Goal: Information Seeking & Learning: Compare options

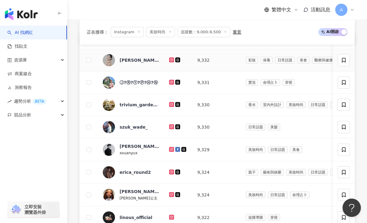
click at [172, 60] on icon at bounding box center [172, 60] width 4 height 4
click at [171, 81] on icon at bounding box center [172, 82] width 4 height 4
click at [172, 104] on icon at bounding box center [172, 105] width 4 height 4
click at [172, 126] on icon at bounding box center [172, 127] width 4 height 4
click at [172, 148] on icon at bounding box center [172, 150] width 4 height 4
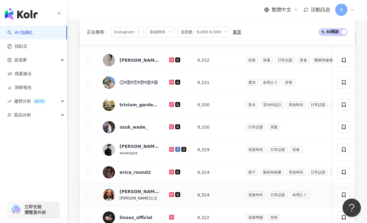
click at [170, 196] on icon at bounding box center [171, 194] width 5 height 5
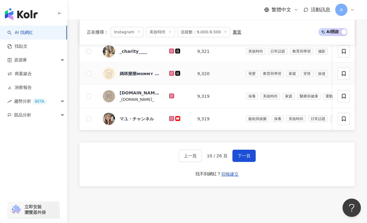
scroll to position [417, 0]
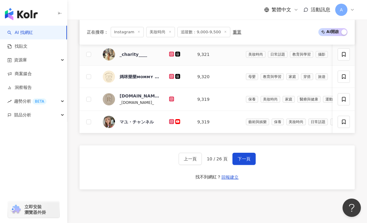
click at [171, 53] on icon at bounding box center [171, 53] width 1 height 1
click at [170, 121] on icon at bounding box center [171, 121] width 2 height 2
click at [245, 154] on button "下一頁" at bounding box center [243, 159] width 23 height 12
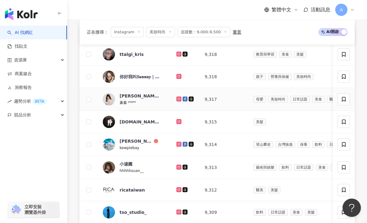
scroll to position [240, 0]
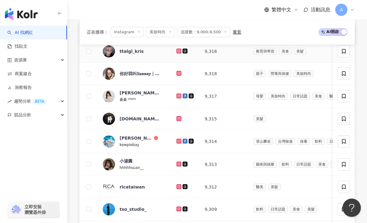
click at [177, 49] on icon at bounding box center [179, 51] width 4 height 4
click at [176, 73] on icon at bounding box center [178, 73] width 5 height 5
click at [178, 96] on icon at bounding box center [178, 95] width 1 height 1
click at [178, 117] on icon at bounding box center [179, 118] width 2 height 2
click at [176, 140] on icon at bounding box center [178, 141] width 5 height 5
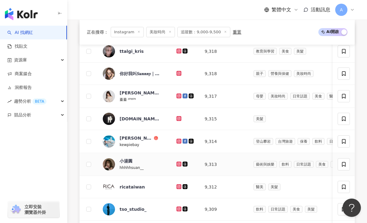
click at [177, 164] on icon at bounding box center [179, 164] width 4 height 4
click at [177, 209] on icon at bounding box center [179, 209] width 4 height 4
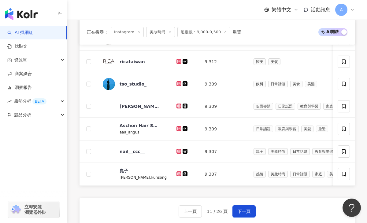
scroll to position [413, 0]
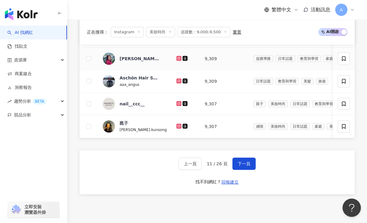
click at [176, 56] on icon at bounding box center [178, 58] width 5 height 5
click at [178, 80] on icon at bounding box center [179, 80] width 2 height 2
click at [177, 125] on icon at bounding box center [179, 126] width 4 height 4
click at [235, 159] on button "下一頁" at bounding box center [243, 164] width 23 height 12
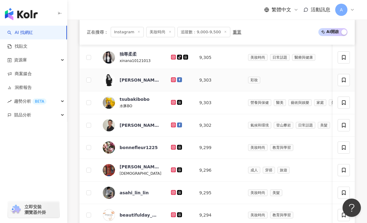
scroll to position [258, 0]
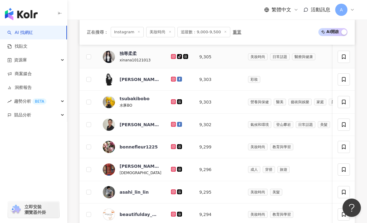
click at [171, 54] on icon at bounding box center [173, 56] width 5 height 5
click at [172, 79] on icon at bounding box center [173, 79] width 2 height 2
click at [172, 99] on icon at bounding box center [173, 101] width 5 height 5
click at [171, 126] on icon at bounding box center [173, 125] width 4 height 4
click at [172, 145] on icon at bounding box center [173, 146] width 2 height 2
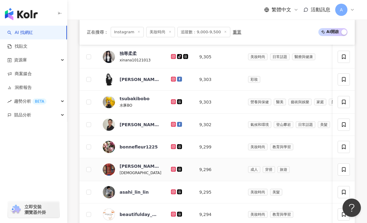
click at [172, 168] on icon at bounding box center [173, 169] width 4 height 4
click at [172, 193] on icon at bounding box center [173, 191] width 2 height 2
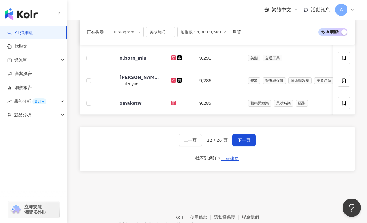
scroll to position [442, 0]
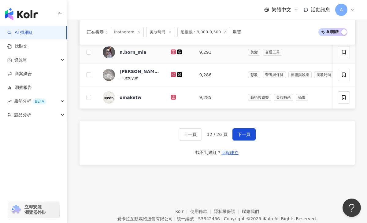
click at [171, 50] on icon at bounding box center [173, 52] width 4 height 4
click at [171, 75] on icon at bounding box center [173, 75] width 4 height 4
click at [241, 132] on span "下一頁" at bounding box center [243, 134] width 13 height 5
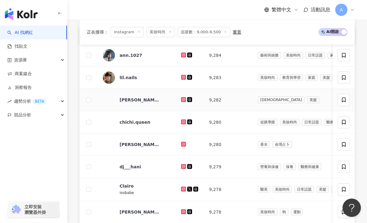
scroll to position [237, 0]
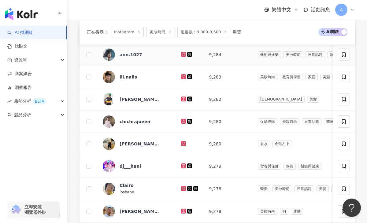
click at [184, 54] on icon at bounding box center [183, 54] width 2 height 2
click at [182, 76] on icon at bounding box center [183, 76] width 5 height 5
click at [184, 101] on icon at bounding box center [183, 99] width 5 height 5
click at [185, 121] on icon at bounding box center [183, 121] width 4 height 4
click at [183, 164] on icon at bounding box center [183, 165] width 5 height 5
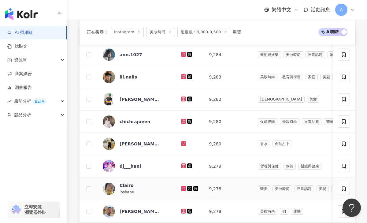
click at [181, 189] on td at bounding box center [190, 189] width 28 height 23
click at [183, 189] on icon at bounding box center [183, 188] width 2 height 2
click at [184, 211] on icon at bounding box center [183, 210] width 1 height 1
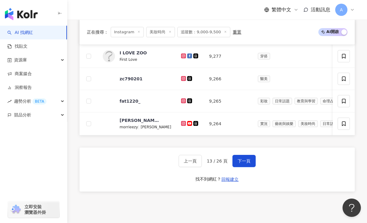
scroll to position [419, 0]
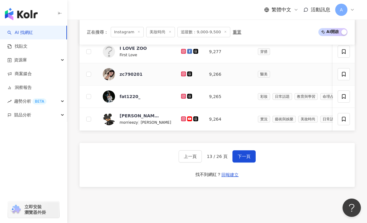
click at [184, 73] on icon at bounding box center [183, 73] width 2 height 2
click at [184, 96] on icon at bounding box center [183, 96] width 2 height 2
click at [246, 164] on div "上一頁 13 / 26 頁 下一頁 找不到網紅？ 回報建立" at bounding box center [216, 165] width 275 height 44
click at [246, 163] on div "上一頁 13 / 26 頁 下一頁 找不到網紅？ 回報建立" at bounding box center [216, 165] width 275 height 44
click at [245, 158] on span "下一頁" at bounding box center [243, 156] width 13 height 5
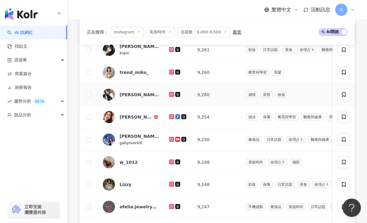
scroll to position [243, 0]
click at [171, 47] on icon at bounding box center [171, 49] width 5 height 5
click at [170, 71] on icon at bounding box center [171, 71] width 2 height 2
click at [171, 94] on icon at bounding box center [171, 93] width 1 height 1
click at [171, 115] on icon at bounding box center [172, 117] width 4 height 4
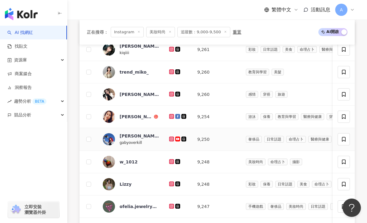
click at [171, 139] on icon at bounding box center [172, 139] width 4 height 4
click at [171, 163] on icon at bounding box center [172, 162] width 4 height 4
click at [172, 185] on icon at bounding box center [172, 184] width 4 height 4
click at [171, 205] on icon at bounding box center [171, 206] width 2 height 2
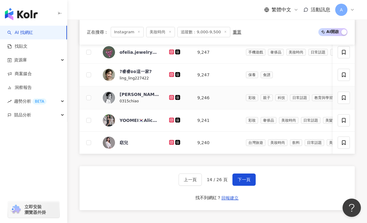
scroll to position [401, 0]
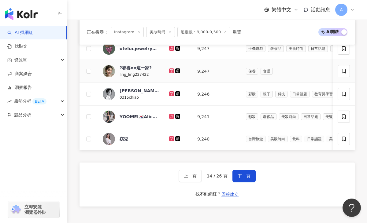
click at [170, 68] on icon at bounding box center [171, 70] width 5 height 5
click at [171, 72] on icon at bounding box center [171, 70] width 2 height 2
click at [171, 94] on icon at bounding box center [171, 93] width 1 height 1
click at [170, 117] on icon at bounding box center [171, 116] width 2 height 2
click at [171, 140] on icon at bounding box center [171, 138] width 2 height 2
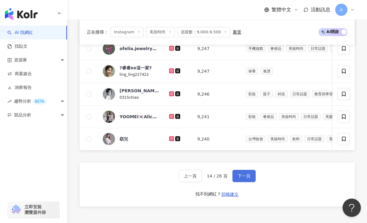
click at [241, 179] on button "下一頁" at bounding box center [243, 176] width 23 height 12
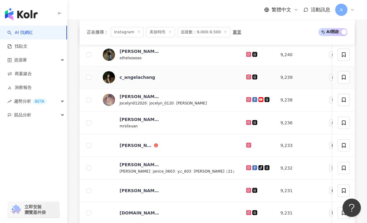
scroll to position [238, 0]
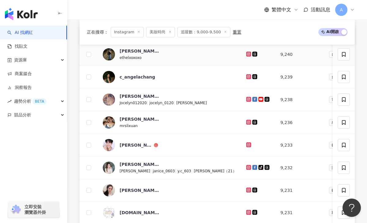
click at [247, 55] on icon at bounding box center [248, 54] width 2 height 2
click at [248, 77] on icon at bounding box center [248, 76] width 1 height 1
click at [247, 75] on icon at bounding box center [249, 77] width 4 height 4
click at [247, 99] on icon at bounding box center [249, 99] width 4 height 4
click at [247, 122] on icon at bounding box center [248, 122] width 2 height 2
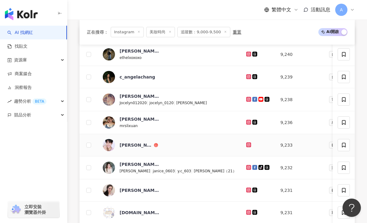
click at [247, 144] on icon at bounding box center [248, 144] width 2 height 2
click at [247, 167] on icon at bounding box center [248, 167] width 2 height 2
click at [247, 191] on icon at bounding box center [248, 190] width 2 height 2
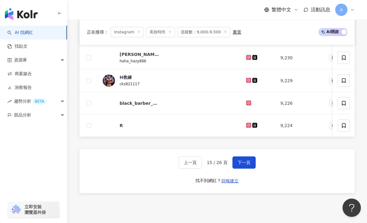
scroll to position [421, 0]
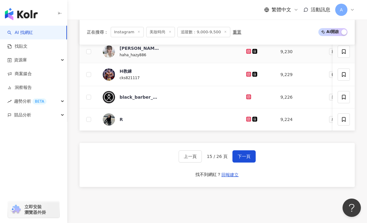
click at [247, 51] on icon at bounding box center [249, 51] width 4 height 4
click at [247, 73] on icon at bounding box center [249, 74] width 4 height 4
click at [247, 121] on icon at bounding box center [249, 119] width 4 height 4
click at [243, 155] on span "下一頁" at bounding box center [243, 156] width 13 height 5
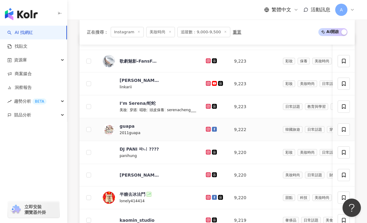
scroll to position [236, 0]
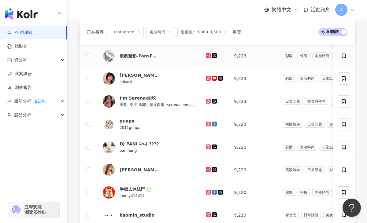
click at [210, 55] on icon at bounding box center [208, 55] width 5 height 5
click at [209, 77] on icon at bounding box center [208, 78] width 2 height 2
click at [210, 101] on icon at bounding box center [208, 101] width 4 height 4
click at [210, 123] on g at bounding box center [208, 124] width 5 height 5
click at [209, 148] on icon at bounding box center [208, 146] width 2 height 2
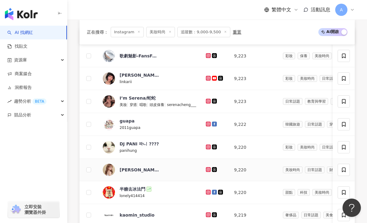
click at [209, 169] on icon at bounding box center [208, 169] width 1 height 1
click at [209, 191] on icon at bounding box center [208, 192] width 2 height 2
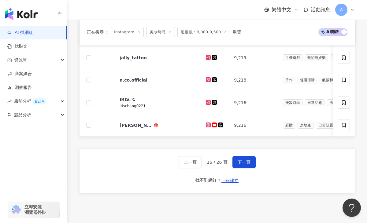
scroll to position [416, 0]
click at [209, 103] on icon at bounding box center [208, 102] width 2 height 2
click at [210, 126] on icon at bounding box center [208, 124] width 5 height 5
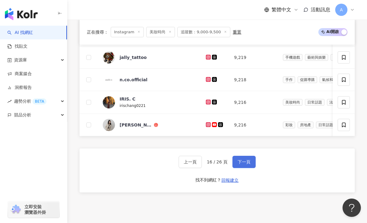
click at [240, 163] on span "下一頁" at bounding box center [243, 161] width 13 height 5
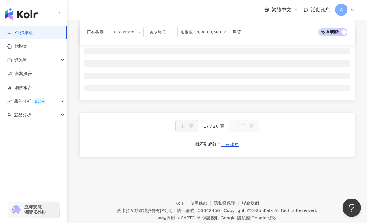
scroll to position [238, 0]
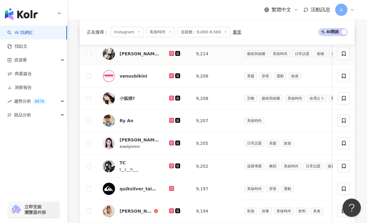
click at [172, 54] on icon at bounding box center [171, 53] width 2 height 2
click at [170, 99] on icon at bounding box center [171, 98] width 2 height 2
click at [173, 121] on icon at bounding box center [171, 120] width 5 height 5
click at [172, 142] on icon at bounding box center [171, 142] width 2 height 2
click at [172, 166] on icon at bounding box center [172, 166] width 4 height 4
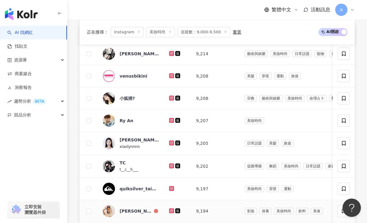
click at [171, 210] on icon at bounding box center [172, 211] width 4 height 4
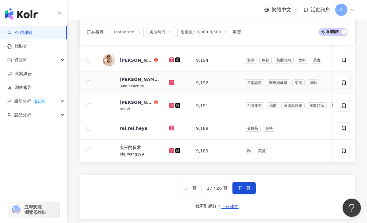
scroll to position [390, 0]
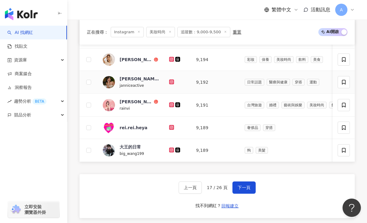
click at [170, 81] on icon at bounding box center [171, 81] width 2 height 2
click at [172, 102] on icon at bounding box center [171, 104] width 5 height 5
click at [171, 148] on icon at bounding box center [171, 150] width 5 height 5
click at [239, 187] on span "下一頁" at bounding box center [243, 187] width 13 height 5
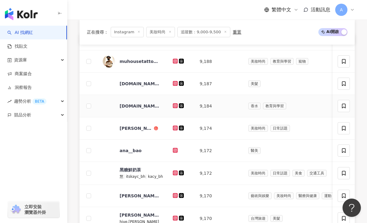
scroll to position [228, 0]
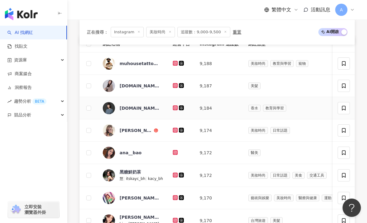
click at [175, 108] on icon at bounding box center [175, 108] width 4 height 4
click at [174, 130] on icon at bounding box center [175, 130] width 2 height 2
click at [175, 153] on icon at bounding box center [175, 152] width 2 height 2
click at [174, 176] on icon at bounding box center [175, 175] width 4 height 4
click at [174, 198] on icon at bounding box center [175, 197] width 2 height 2
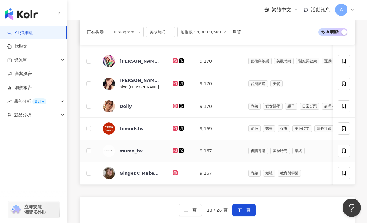
scroll to position [374, 0]
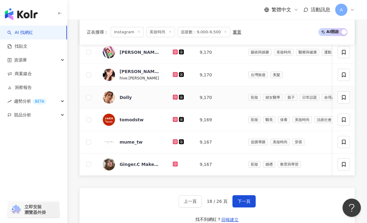
click at [174, 99] on icon at bounding box center [175, 97] width 5 height 5
click at [175, 75] on icon at bounding box center [175, 75] width 4 height 4
click at [174, 164] on icon at bounding box center [175, 164] width 4 height 4
click at [242, 203] on span "下一頁" at bounding box center [243, 201] width 13 height 5
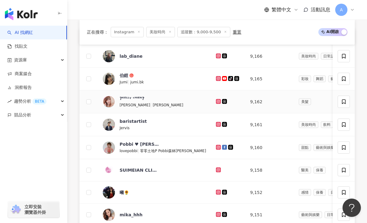
scroll to position [236, 0]
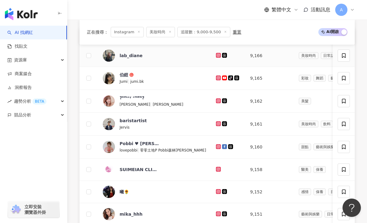
click at [217, 55] on icon at bounding box center [218, 55] width 2 height 2
click at [216, 78] on icon at bounding box center [218, 78] width 4 height 4
click at [218, 77] on icon at bounding box center [218, 77] width 1 height 1
click at [217, 78] on icon at bounding box center [218, 77] width 2 height 2
click at [216, 100] on icon at bounding box center [218, 101] width 4 height 4
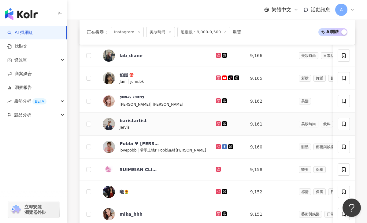
click at [216, 123] on icon at bounding box center [218, 124] width 4 height 4
click at [218, 147] on icon at bounding box center [218, 146] width 1 height 1
click at [216, 191] on icon at bounding box center [218, 191] width 5 height 5
click at [216, 171] on icon at bounding box center [218, 169] width 5 height 5
click at [218, 214] on icon at bounding box center [218, 213] width 1 height 1
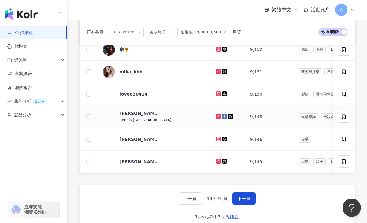
scroll to position [384, 0]
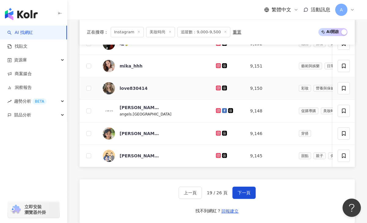
click at [216, 88] on icon at bounding box center [218, 88] width 5 height 5
click at [217, 134] on icon at bounding box center [218, 133] width 2 height 2
click at [217, 154] on icon at bounding box center [218, 155] width 2 height 2
click at [243, 192] on span "下一頁" at bounding box center [243, 192] width 13 height 5
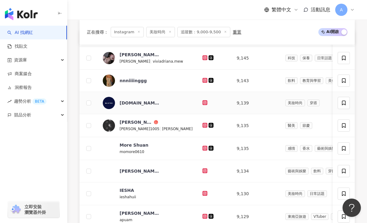
scroll to position [235, 0]
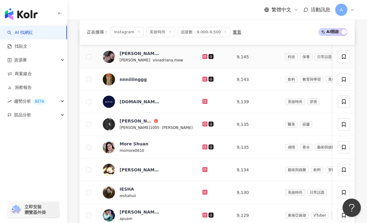
click at [203, 56] on icon at bounding box center [204, 56] width 2 height 2
click at [203, 77] on icon at bounding box center [205, 79] width 4 height 4
click at [203, 123] on icon at bounding box center [205, 124] width 4 height 4
click at [203, 148] on icon at bounding box center [204, 146] width 2 height 2
click at [203, 169] on icon at bounding box center [204, 169] width 2 height 2
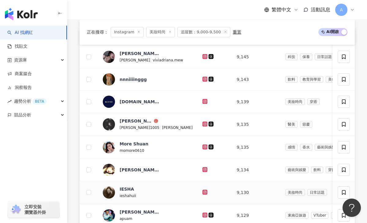
click at [203, 192] on icon at bounding box center [205, 192] width 4 height 4
click at [203, 215] on icon at bounding box center [204, 215] width 2 height 2
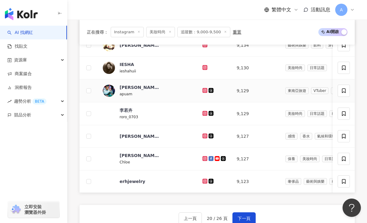
scroll to position [396, 0]
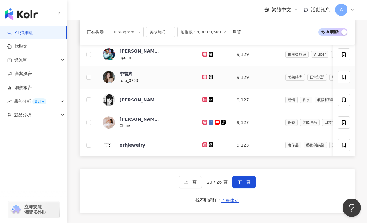
click at [204, 77] on icon at bounding box center [204, 76] width 1 height 1
click at [202, 99] on icon at bounding box center [204, 99] width 5 height 5
click at [204, 122] on icon at bounding box center [204, 122] width 1 height 1
click at [246, 182] on span "下一頁" at bounding box center [243, 182] width 13 height 5
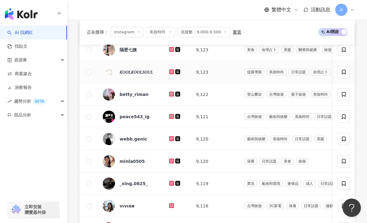
scroll to position [233, 0]
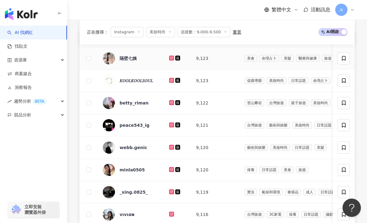
click at [172, 57] on icon at bounding box center [172, 58] width 4 height 4
click at [170, 103] on icon at bounding box center [171, 102] width 2 height 2
click at [170, 148] on icon at bounding box center [171, 147] width 5 height 5
click at [171, 170] on icon at bounding box center [172, 170] width 4 height 4
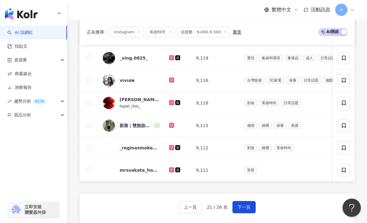
scroll to position [370, 0]
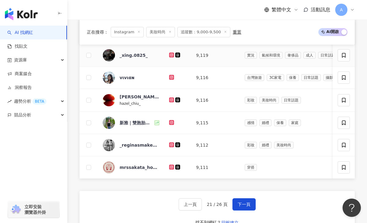
click at [170, 56] on icon at bounding box center [171, 55] width 5 height 5
click at [170, 79] on icon at bounding box center [171, 77] width 5 height 5
click at [172, 101] on icon at bounding box center [171, 99] width 2 height 2
click at [169, 123] on icon at bounding box center [171, 122] width 5 height 5
click at [170, 146] on icon at bounding box center [171, 144] width 5 height 5
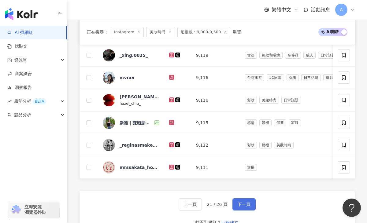
click at [237, 206] on span "下一頁" at bounding box center [243, 204] width 13 height 5
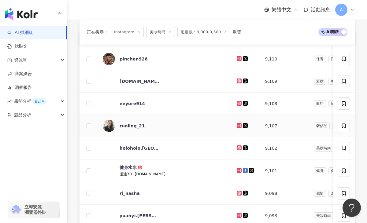
scroll to position [235, 0]
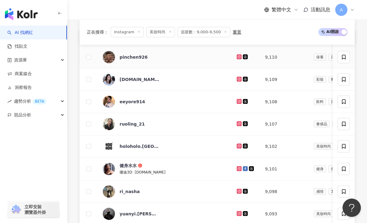
click at [239, 57] on icon at bounding box center [239, 56] width 1 height 1
click at [238, 79] on icon at bounding box center [239, 79] width 2 height 2
click at [237, 103] on icon at bounding box center [238, 101] width 5 height 5
click at [238, 102] on icon at bounding box center [239, 101] width 2 height 2
click at [238, 125] on icon at bounding box center [238, 123] width 5 height 5
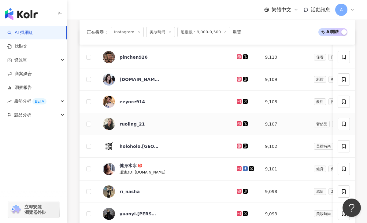
click at [239, 123] on icon at bounding box center [239, 124] width 4 height 4
click at [238, 170] on icon at bounding box center [239, 169] width 4 height 4
click at [238, 192] on icon at bounding box center [239, 191] width 2 height 2
click at [238, 214] on icon at bounding box center [239, 213] width 2 height 2
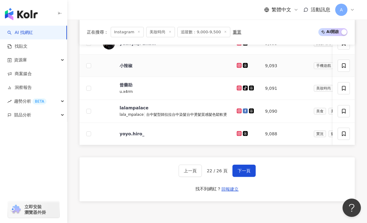
scroll to position [406, 0]
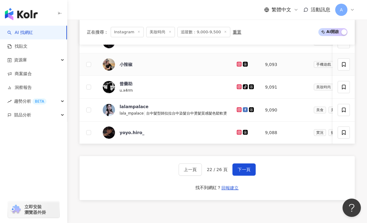
click at [239, 64] on icon at bounding box center [239, 64] width 4 height 4
click at [239, 86] on icon at bounding box center [239, 87] width 4 height 4
click at [236, 134] on icon at bounding box center [238, 132] width 5 height 5
click at [240, 171] on span "下一頁" at bounding box center [243, 169] width 13 height 5
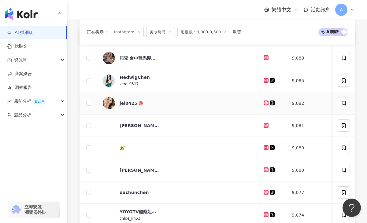
scroll to position [235, 0]
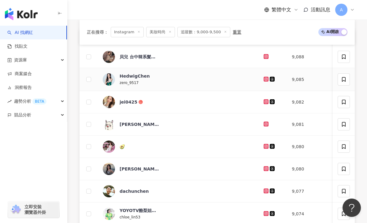
click at [265, 80] on icon at bounding box center [266, 79] width 2 height 2
click at [265, 56] on icon at bounding box center [266, 56] width 2 height 2
click at [265, 102] on icon at bounding box center [265, 101] width 1 height 1
click at [265, 125] on icon at bounding box center [266, 124] width 2 height 2
click at [263, 148] on icon at bounding box center [265, 146] width 5 height 5
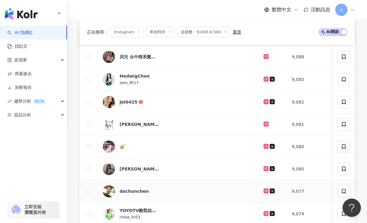
click at [265, 189] on icon at bounding box center [266, 190] width 2 height 2
click at [263, 215] on icon at bounding box center [265, 213] width 5 height 5
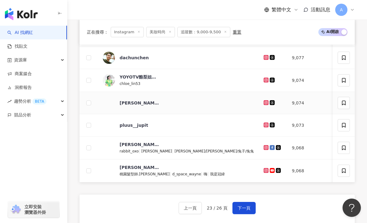
scroll to position [370, 0]
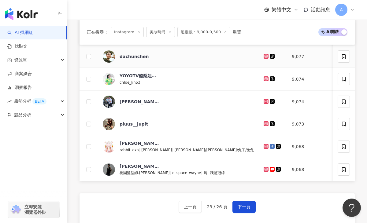
click at [265, 55] on icon at bounding box center [266, 56] width 2 height 2
click at [263, 101] on icon at bounding box center [265, 101] width 5 height 5
click at [263, 147] on icon at bounding box center [265, 146] width 5 height 5
click at [240, 206] on span "下一頁" at bounding box center [243, 206] width 13 height 5
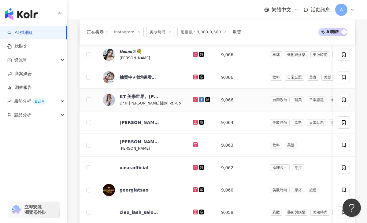
scroll to position [240, 0]
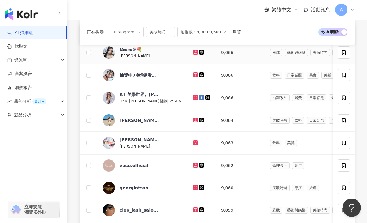
click at [195, 52] on icon at bounding box center [195, 52] width 1 height 1
click at [193, 75] on icon at bounding box center [195, 74] width 5 height 5
click at [194, 98] on icon at bounding box center [195, 97] width 2 height 2
click at [194, 120] on icon at bounding box center [195, 120] width 2 height 2
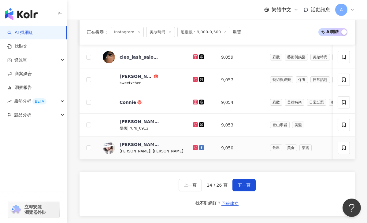
scroll to position [393, 0]
click at [194, 80] on icon at bounding box center [195, 79] width 2 height 2
click at [193, 102] on icon at bounding box center [195, 102] width 4 height 4
click at [193, 123] on g at bounding box center [195, 124] width 5 height 5
click at [193, 148] on icon at bounding box center [195, 147] width 4 height 4
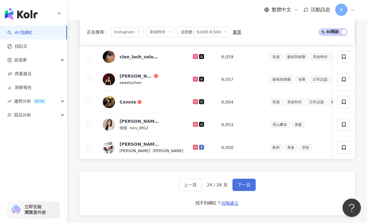
click at [242, 190] on button "下一頁" at bounding box center [243, 185] width 23 height 12
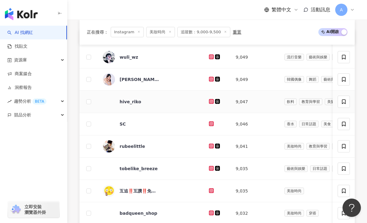
scroll to position [236, 0]
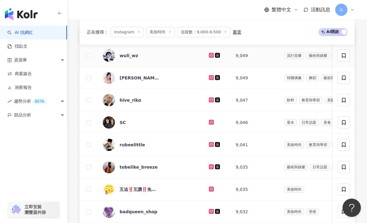
click at [213, 55] on icon at bounding box center [211, 55] width 4 height 4
click at [213, 78] on icon at bounding box center [211, 78] width 4 height 4
click at [214, 101] on icon at bounding box center [211, 99] width 5 height 5
click at [212, 121] on icon at bounding box center [211, 122] width 2 height 2
click at [212, 143] on icon at bounding box center [211, 144] width 2 height 2
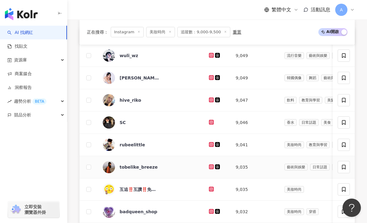
click at [212, 166] on icon at bounding box center [211, 166] width 2 height 2
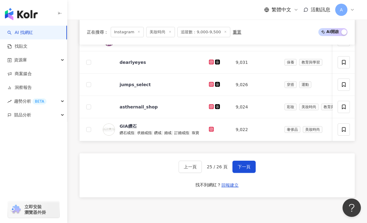
scroll to position [411, 0]
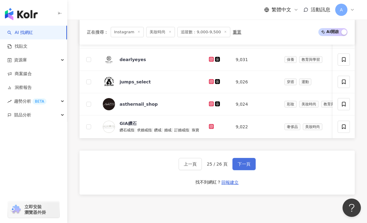
click at [240, 167] on button "下一頁" at bounding box center [243, 164] width 23 height 12
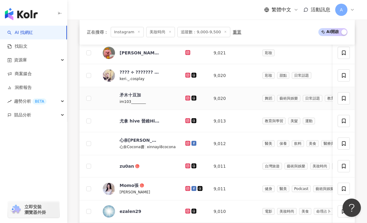
scroll to position [240, 0]
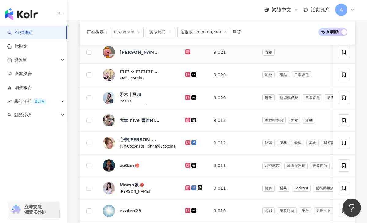
click at [185, 50] on icon at bounding box center [187, 51] width 5 height 5
click at [186, 98] on icon at bounding box center [187, 97] width 2 height 2
click at [187, 142] on icon at bounding box center [187, 142] width 1 height 1
click at [187, 165] on icon at bounding box center [187, 165] width 1 height 1
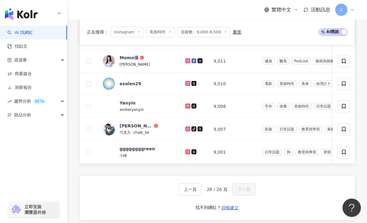
scroll to position [364, 0]
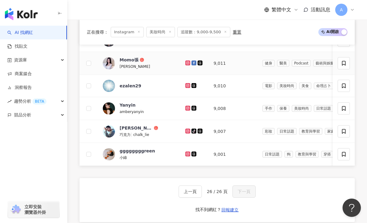
click at [186, 63] on icon at bounding box center [187, 62] width 2 height 2
click at [187, 131] on icon at bounding box center [187, 131] width 5 height 5
click at [185, 153] on icon at bounding box center [187, 154] width 5 height 5
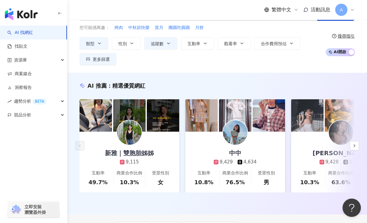
scroll to position [0, 0]
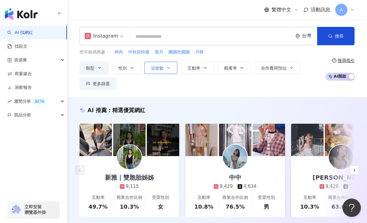
click at [149, 68] on button "追蹤數" at bounding box center [160, 68] width 33 height 12
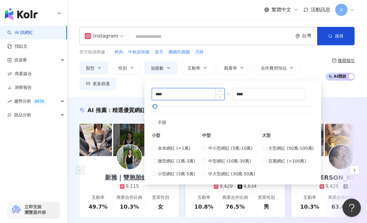
click at [159, 94] on input "****" at bounding box center [188, 94] width 72 height 12
type input "****"
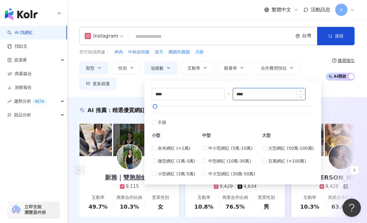
click at [243, 94] on input "****" at bounding box center [269, 94] width 72 height 12
type input "*****"
click at [350, 100] on div "AI 推薦 ： 精選優質網紅 新雅｜雙胞胎姊姊 9,115 互動率 49.7% 商業合作比例 10.3% 受眾性別 女 中中 9,429 4,634 互動率 …" at bounding box center [216, 168] width 299 height 142
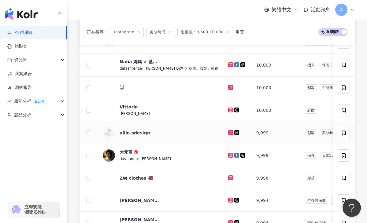
scroll to position [275, 0]
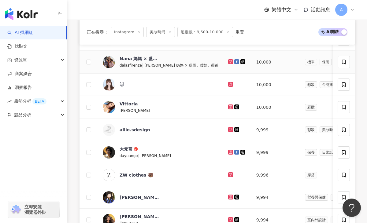
click at [228, 62] on icon at bounding box center [230, 61] width 5 height 5
click at [229, 85] on icon at bounding box center [231, 84] width 4 height 4
click at [228, 108] on icon at bounding box center [230, 106] width 5 height 5
click at [228, 153] on icon at bounding box center [230, 152] width 5 height 5
click at [229, 198] on icon at bounding box center [231, 197] width 4 height 4
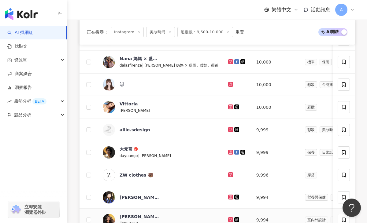
click at [228, 218] on icon at bounding box center [230, 219] width 5 height 5
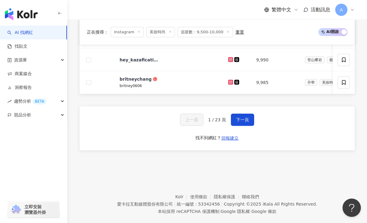
scroll to position [461, 0]
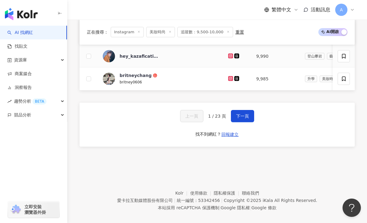
click at [228, 57] on icon at bounding box center [230, 55] width 5 height 5
click at [229, 78] on icon at bounding box center [230, 78] width 2 height 2
click at [246, 115] on span "下一頁" at bounding box center [242, 116] width 13 height 5
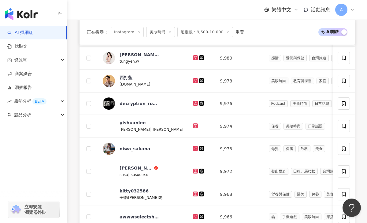
scroll to position [258, 0]
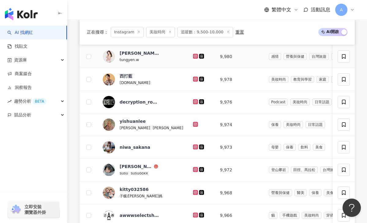
click at [194, 55] on icon at bounding box center [195, 56] width 2 height 2
click at [193, 79] on icon at bounding box center [195, 79] width 5 height 5
click at [194, 125] on icon at bounding box center [195, 124] width 2 height 2
click at [193, 146] on icon at bounding box center [195, 147] width 4 height 4
click at [194, 80] on icon at bounding box center [195, 79] width 2 height 2
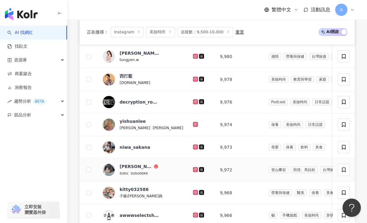
click at [193, 169] on icon at bounding box center [195, 170] width 4 height 4
click at [194, 146] on icon at bounding box center [195, 146] width 2 height 2
click at [193, 193] on icon at bounding box center [195, 193] width 4 height 4
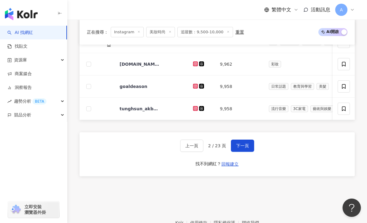
scroll to position [432, 0]
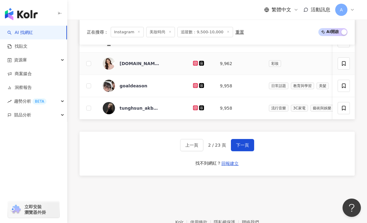
click at [195, 63] on icon at bounding box center [195, 63] width 1 height 1
click at [193, 84] on icon at bounding box center [195, 85] width 5 height 5
click at [194, 108] on icon at bounding box center [195, 107] width 2 height 2
click at [242, 139] on button "下一頁" at bounding box center [242, 145] width 23 height 12
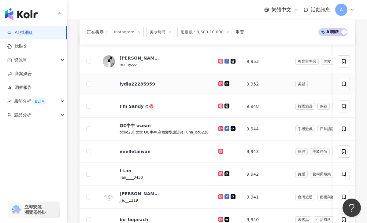
scroll to position [235, 0]
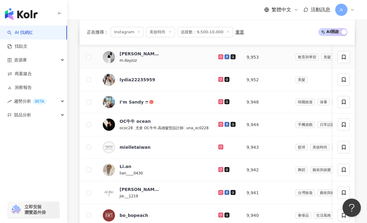
click at [219, 57] on icon at bounding box center [220, 56] width 2 height 2
click at [220, 79] on icon at bounding box center [221, 80] width 4 height 4
click at [219, 103] on icon at bounding box center [220, 101] width 2 height 2
click at [218, 124] on icon at bounding box center [220, 124] width 5 height 5
click at [218, 167] on icon at bounding box center [220, 169] width 5 height 5
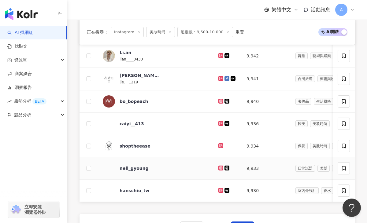
scroll to position [398, 0]
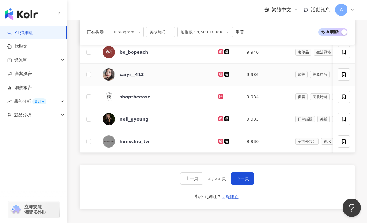
click at [221, 72] on icon at bounding box center [220, 74] width 5 height 5
click at [220, 118] on icon at bounding box center [220, 118] width 1 height 1
click at [248, 178] on button "下一頁" at bounding box center [242, 178] width 23 height 12
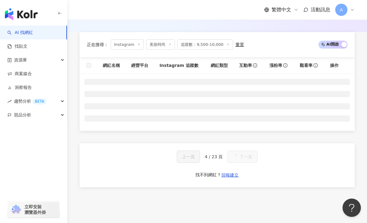
scroll to position [240, 0]
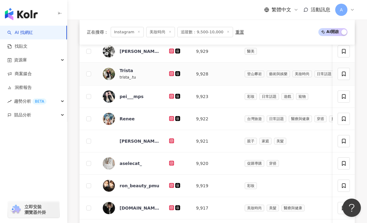
click at [171, 74] on icon at bounding box center [171, 73] width 1 height 1
click at [172, 97] on icon at bounding box center [172, 96] width 4 height 4
click at [169, 117] on icon at bounding box center [171, 118] width 5 height 5
click at [171, 140] on icon at bounding box center [171, 140] width 1 height 1
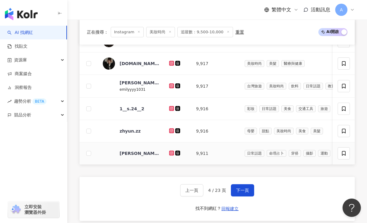
scroll to position [386, 0]
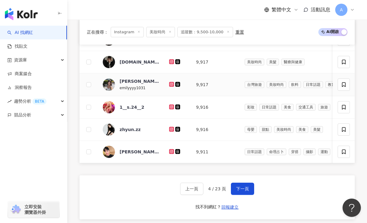
click at [171, 83] on icon at bounding box center [171, 84] width 2 height 2
click at [170, 108] on icon at bounding box center [172, 107] width 4 height 4
click at [171, 130] on icon at bounding box center [172, 129] width 4 height 4
click at [171, 152] on icon at bounding box center [172, 152] width 4 height 4
click at [240, 189] on span "下一頁" at bounding box center [242, 188] width 13 height 5
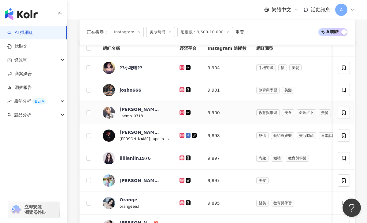
scroll to position [234, 0]
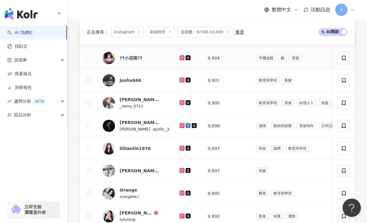
click at [180, 57] on icon at bounding box center [181, 57] width 2 height 2
click at [179, 79] on icon at bounding box center [181, 80] width 5 height 5
click at [180, 124] on icon at bounding box center [181, 125] width 2 height 2
click at [174, 57] on td at bounding box center [188, 58] width 28 height 22
click at [181, 57] on icon at bounding box center [181, 57] width 1 height 1
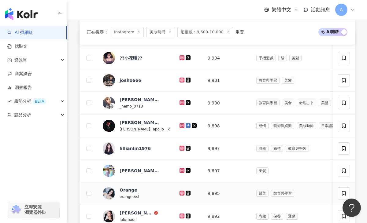
click at [180, 192] on icon at bounding box center [181, 193] width 2 height 2
click at [180, 216] on icon at bounding box center [182, 216] width 4 height 4
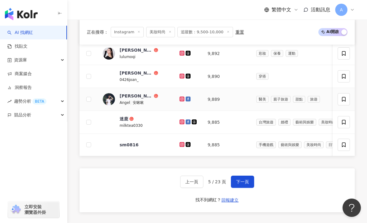
scroll to position [405, 0]
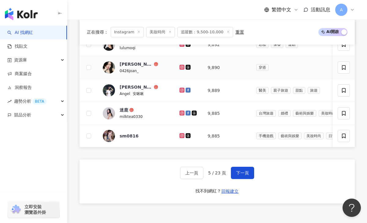
click at [179, 68] on g at bounding box center [181, 67] width 5 height 5
click at [180, 89] on icon at bounding box center [181, 90] width 2 height 2
click at [179, 91] on icon at bounding box center [181, 90] width 5 height 5
click at [179, 111] on icon at bounding box center [181, 113] width 5 height 5
click at [180, 136] on icon at bounding box center [181, 135] width 2 height 2
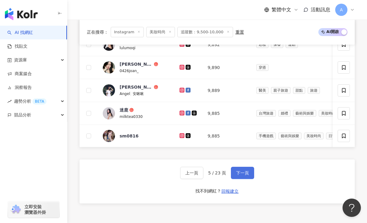
click at [238, 173] on span "下一頁" at bounding box center [242, 172] width 13 height 5
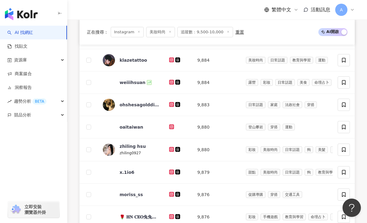
scroll to position [412, 0]
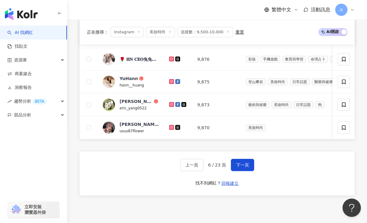
click at [358, 109] on div "正在搜尋 ： Instagram 美妝時尚 追蹤數：9,500-10,000 重置 AI 開啟 AI 關閉 網紅名稱 經營平台 Instagram 追蹤數 網…" at bounding box center [216, 18] width 299 height 383
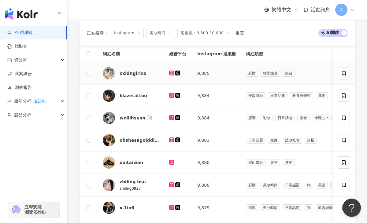
scroll to position [236, 0]
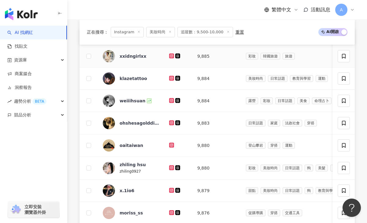
click at [171, 55] on icon at bounding box center [171, 55] width 2 height 2
click at [172, 78] on icon at bounding box center [172, 78] width 4 height 4
click at [170, 101] on icon at bounding box center [171, 100] width 2 height 2
click at [171, 121] on icon at bounding box center [172, 123] width 4 height 4
click at [173, 168] on icon at bounding box center [172, 168] width 4 height 4
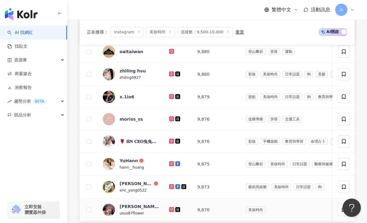
scroll to position [382, 0]
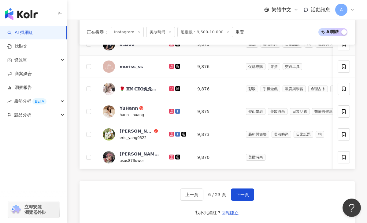
click at [170, 45] on icon at bounding box center [172, 44] width 4 height 4
click at [173, 88] on icon at bounding box center [171, 88] width 2 height 2
click at [172, 112] on icon at bounding box center [171, 111] width 2 height 2
click at [172, 133] on icon at bounding box center [171, 134] width 2 height 2
click at [173, 157] on icon at bounding box center [171, 157] width 5 height 5
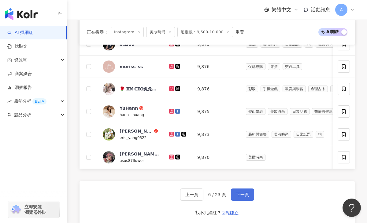
click at [239, 195] on span "下一頁" at bounding box center [242, 194] width 13 height 5
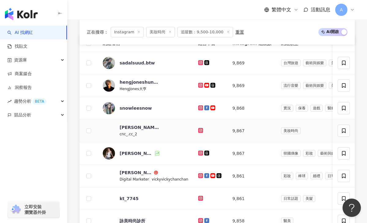
scroll to position [230, 0]
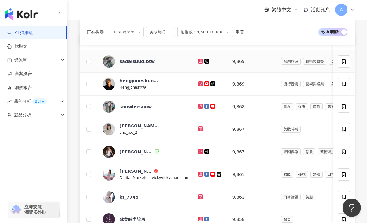
click at [199, 62] on icon at bounding box center [200, 61] width 2 height 2
click at [199, 83] on icon at bounding box center [201, 84] width 4 height 4
click at [199, 107] on icon at bounding box center [201, 106] width 4 height 4
click at [199, 128] on icon at bounding box center [201, 129] width 4 height 4
click at [198, 153] on icon at bounding box center [200, 151] width 5 height 5
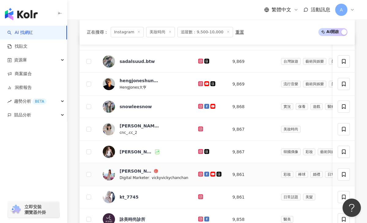
click at [198, 172] on icon at bounding box center [200, 174] width 5 height 5
click at [199, 196] on icon at bounding box center [200, 196] width 2 height 2
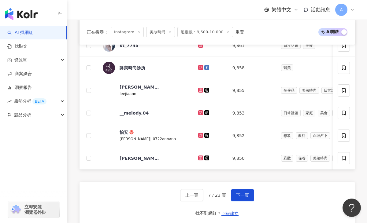
scroll to position [383, 0]
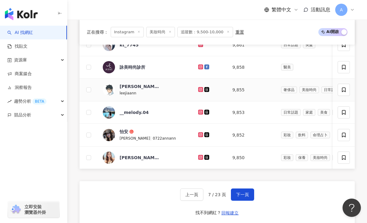
click at [199, 88] on icon at bounding box center [200, 89] width 2 height 2
click at [199, 113] on icon at bounding box center [200, 112] width 2 height 2
click at [199, 134] on icon at bounding box center [200, 134] width 2 height 2
click at [198, 155] on icon at bounding box center [200, 157] width 5 height 5
click at [241, 197] on button "下一頁" at bounding box center [242, 195] width 23 height 12
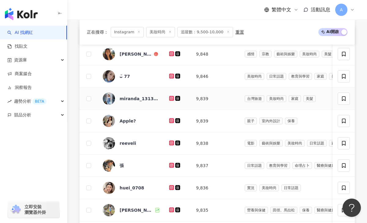
scroll to position [237, 0]
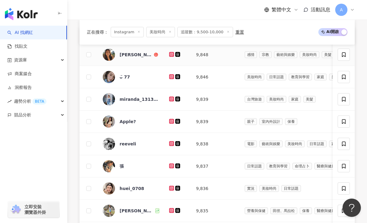
click at [171, 55] on icon at bounding box center [171, 54] width 2 height 2
click at [170, 77] on icon at bounding box center [172, 77] width 4 height 4
click at [172, 97] on icon at bounding box center [171, 99] width 5 height 5
click at [171, 119] on icon at bounding box center [171, 121] width 5 height 5
click at [171, 144] on icon at bounding box center [171, 143] width 1 height 1
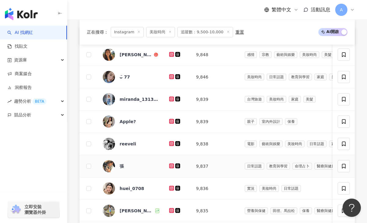
click at [172, 163] on icon at bounding box center [171, 165] width 5 height 5
click at [171, 167] on icon at bounding box center [171, 165] width 2 height 2
click at [170, 188] on icon at bounding box center [171, 188] width 2 height 2
click at [171, 211] on icon at bounding box center [171, 210] width 2 height 2
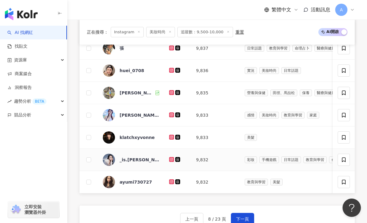
scroll to position [355, 0]
click at [171, 72] on icon at bounding box center [171, 70] width 5 height 5
click at [172, 114] on icon at bounding box center [171, 115] width 2 height 2
click at [172, 136] on icon at bounding box center [172, 138] width 4 height 4
click at [172, 159] on icon at bounding box center [171, 159] width 2 height 2
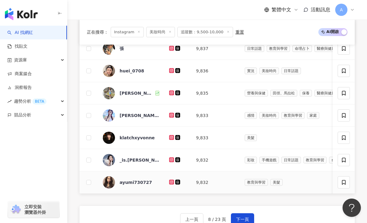
click at [172, 181] on icon at bounding box center [171, 182] width 2 height 2
click at [246, 218] on span "下一頁" at bounding box center [242, 219] width 13 height 5
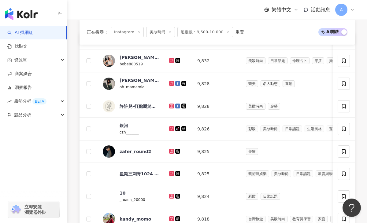
scroll to position [233, 0]
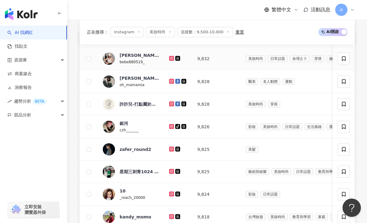
click at [171, 60] on icon at bounding box center [171, 58] width 5 height 5
click at [169, 80] on icon at bounding box center [171, 81] width 5 height 5
click at [172, 126] on icon at bounding box center [172, 127] width 4 height 4
click at [171, 148] on icon at bounding box center [171, 149] width 2 height 2
click at [171, 194] on icon at bounding box center [171, 193] width 1 height 1
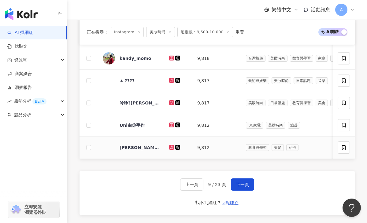
scroll to position [396, 0]
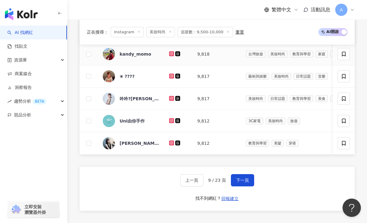
click at [171, 55] on icon at bounding box center [171, 53] width 5 height 5
click at [173, 76] on icon at bounding box center [171, 76] width 2 height 2
click at [172, 98] on icon at bounding box center [171, 98] width 2 height 2
click at [171, 144] on icon at bounding box center [171, 142] width 2 height 2
click at [239, 176] on button "下一頁" at bounding box center [242, 180] width 23 height 12
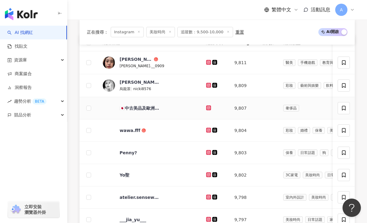
scroll to position [231, 0]
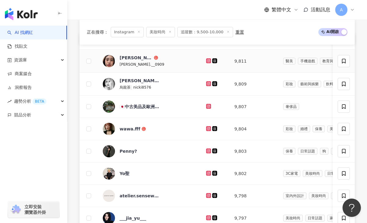
click at [207, 60] on icon at bounding box center [209, 61] width 4 height 4
click at [207, 85] on icon at bounding box center [208, 83] width 2 height 2
click at [206, 107] on icon at bounding box center [208, 106] width 5 height 5
click at [206, 127] on icon at bounding box center [208, 128] width 5 height 5
click at [208, 151] on icon at bounding box center [208, 150] width 1 height 1
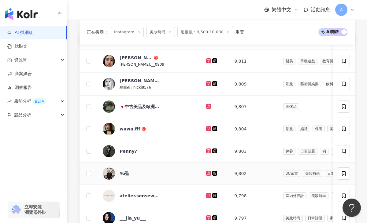
click at [206, 175] on icon at bounding box center [208, 173] width 5 height 5
click at [207, 217] on icon at bounding box center [209, 218] width 4 height 4
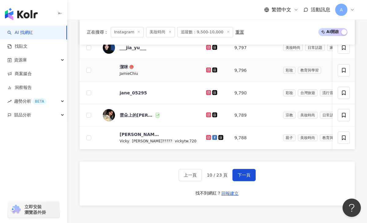
scroll to position [403, 0]
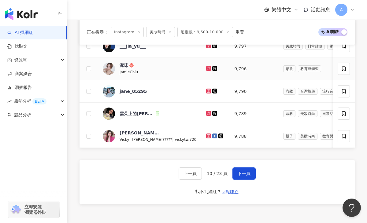
click at [207, 69] on icon at bounding box center [209, 69] width 4 height 4
click at [207, 90] on icon at bounding box center [208, 91] width 2 height 2
click at [206, 112] on icon at bounding box center [208, 113] width 5 height 5
click at [207, 135] on icon at bounding box center [209, 136] width 4 height 4
click at [239, 174] on span "下一頁" at bounding box center [243, 173] width 13 height 5
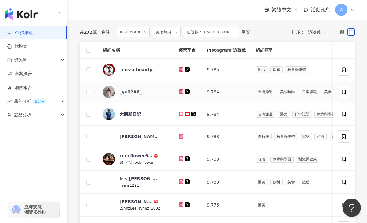
scroll to position [214, 0]
